Goal: Browse casually

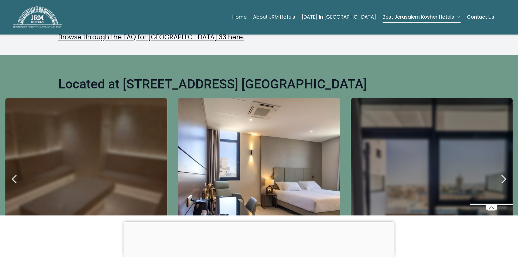
scroll to position [189, 0]
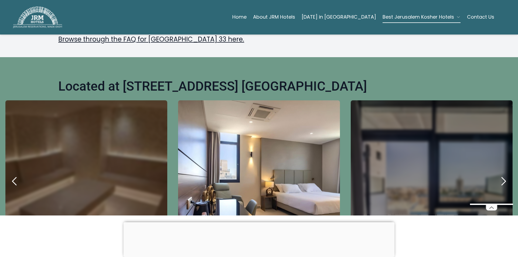
click at [493, 209] on icon at bounding box center [491, 207] width 11 height 5
click at [498, 175] on icon "next" at bounding box center [503, 181] width 13 height 13
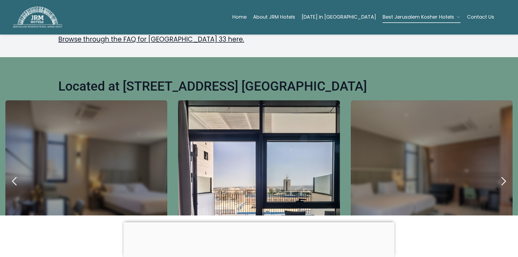
click at [502, 177] on icon "next" at bounding box center [504, 181] width 4 height 8
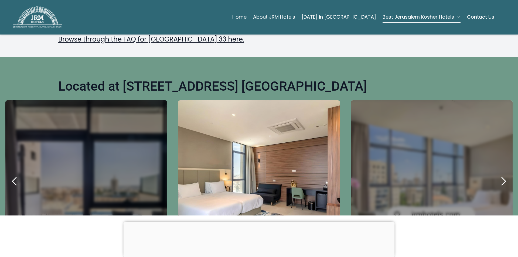
click at [502, 177] on icon "next" at bounding box center [504, 181] width 4 height 8
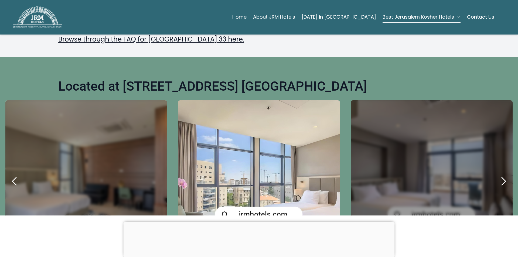
click at [502, 177] on icon "next" at bounding box center [504, 181] width 4 height 8
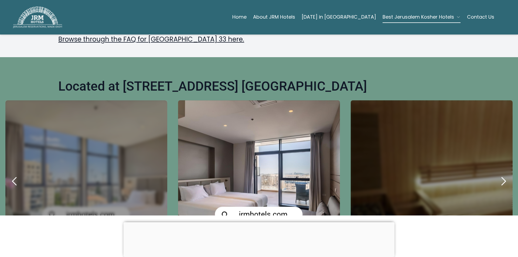
click at [502, 177] on icon "next" at bounding box center [504, 181] width 4 height 8
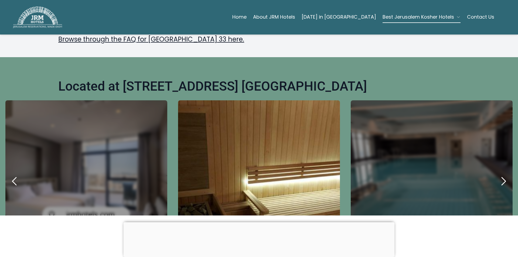
click at [502, 177] on icon "next" at bounding box center [504, 181] width 4 height 8
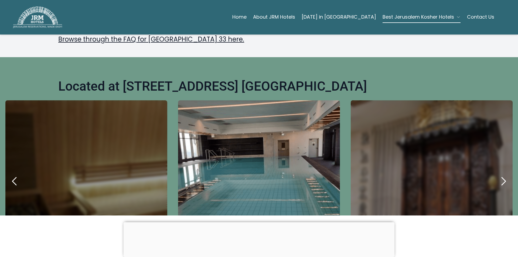
click at [502, 177] on icon "next" at bounding box center [504, 181] width 4 height 8
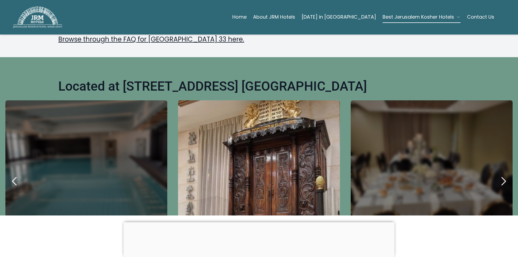
click at [502, 177] on icon "next" at bounding box center [504, 181] width 4 height 8
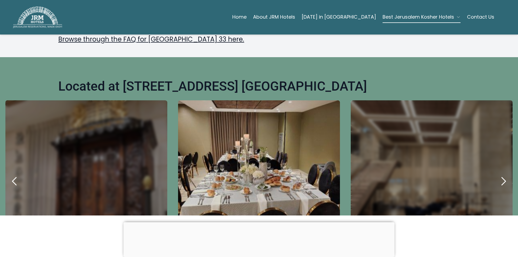
click at [502, 177] on icon "next" at bounding box center [504, 181] width 4 height 8
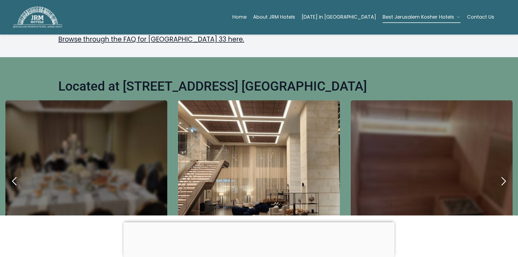
click at [502, 177] on icon "next" at bounding box center [504, 181] width 4 height 8
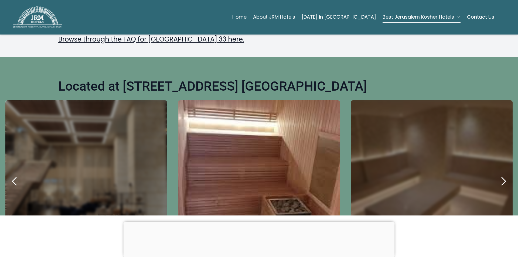
click at [502, 177] on icon "next" at bounding box center [504, 181] width 4 height 8
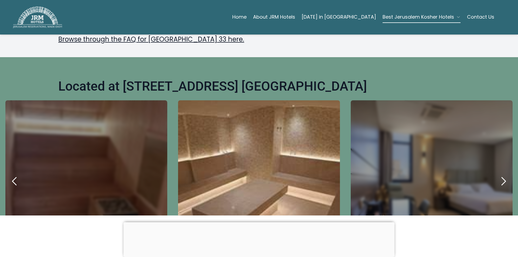
click at [502, 177] on icon "next" at bounding box center [504, 181] width 4 height 8
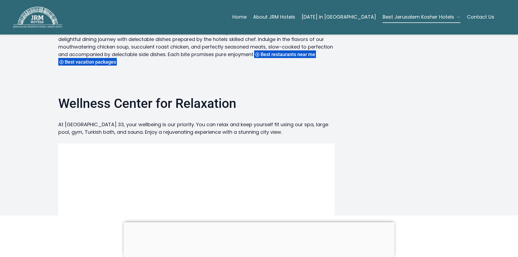
scroll to position [755, 0]
